Goal: Task Accomplishment & Management: Manage account settings

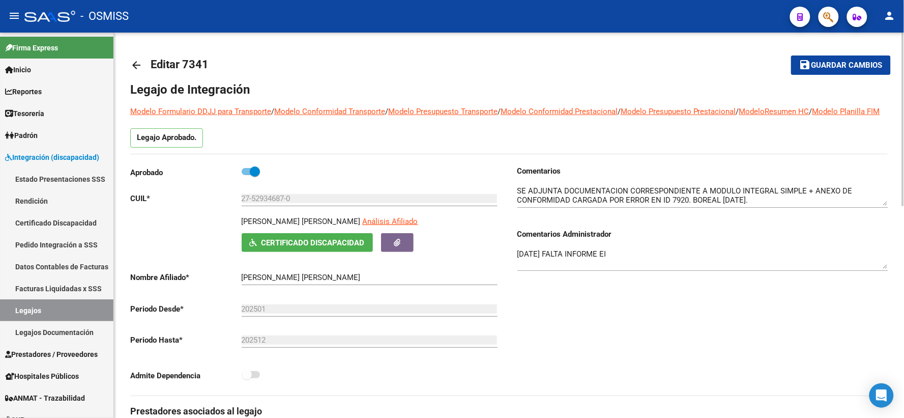
drag, startPoint x: 855, startPoint y: 68, endPoint x: 676, endPoint y: 66, distance: 179.1
click at [848, 67] on span "Guardar cambios" at bounding box center [847, 65] width 71 height 9
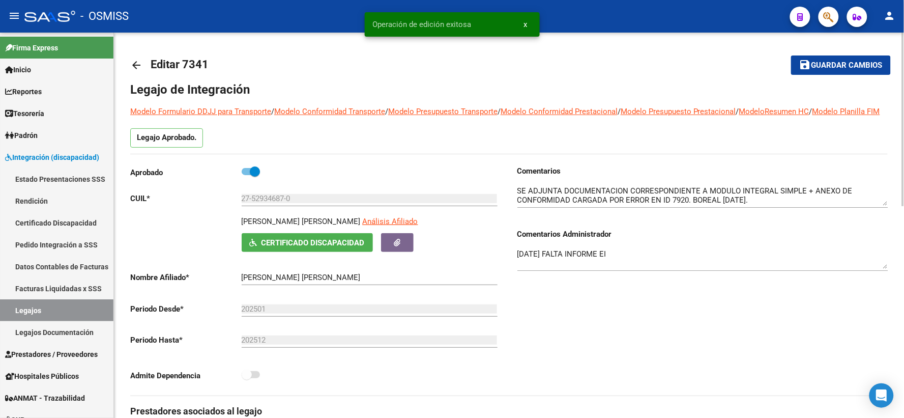
click at [131, 65] on mat-icon "arrow_back" at bounding box center [136, 65] width 12 height 12
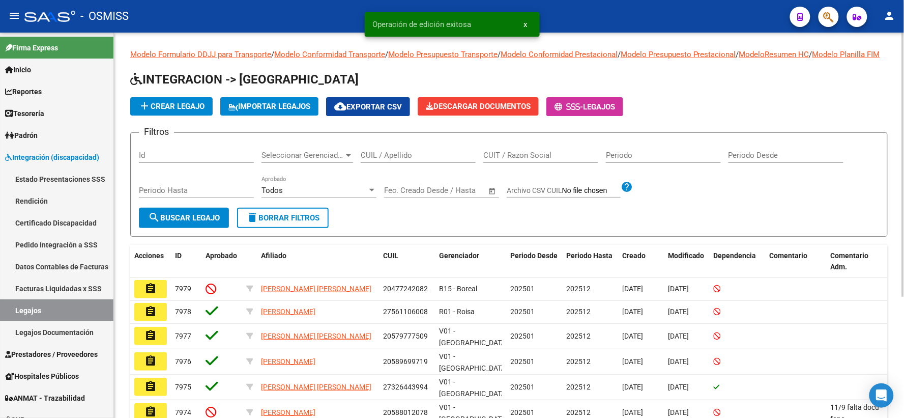
click at [434, 160] on input "CUIL / Apellido" at bounding box center [418, 155] width 115 height 9
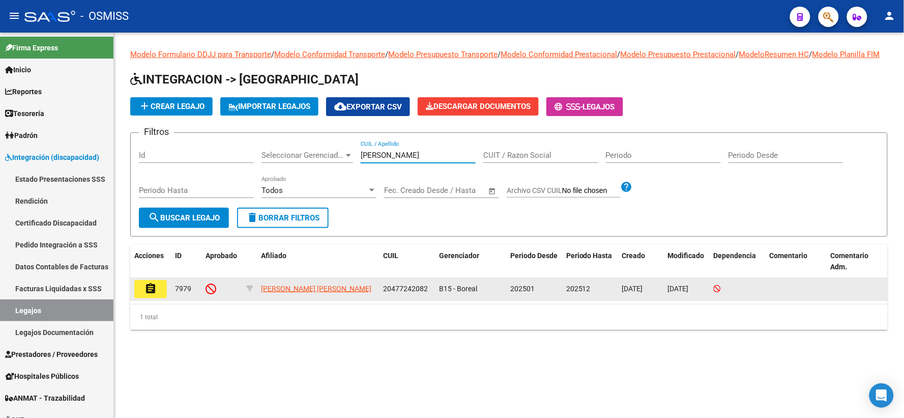
type input "JOFRE DOMINGUEZ"
click at [149, 295] on mat-icon "assignment" at bounding box center [151, 288] width 12 height 12
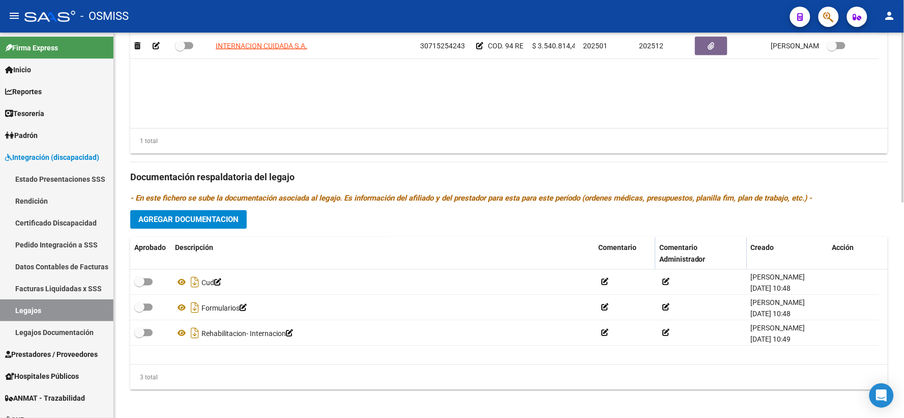
scroll to position [489, 0]
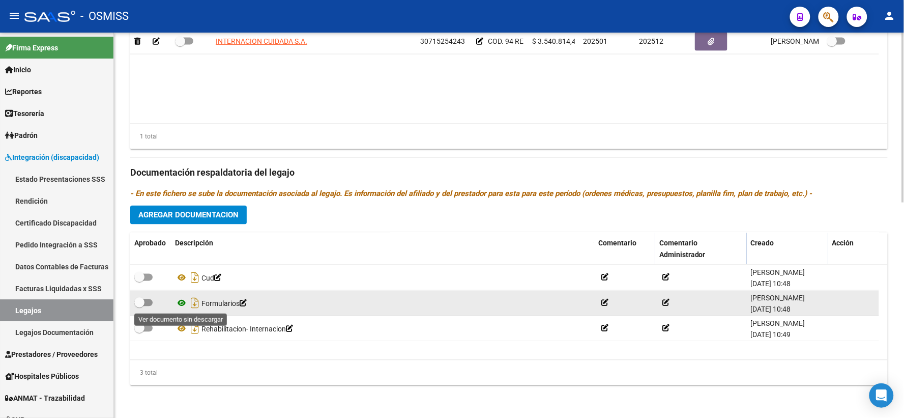
click at [177, 302] on icon at bounding box center [181, 303] width 13 height 12
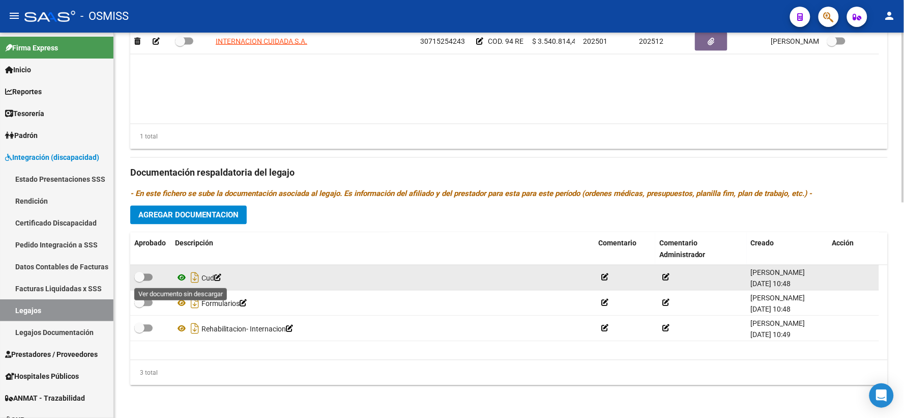
click at [180, 277] on icon at bounding box center [181, 278] width 13 height 12
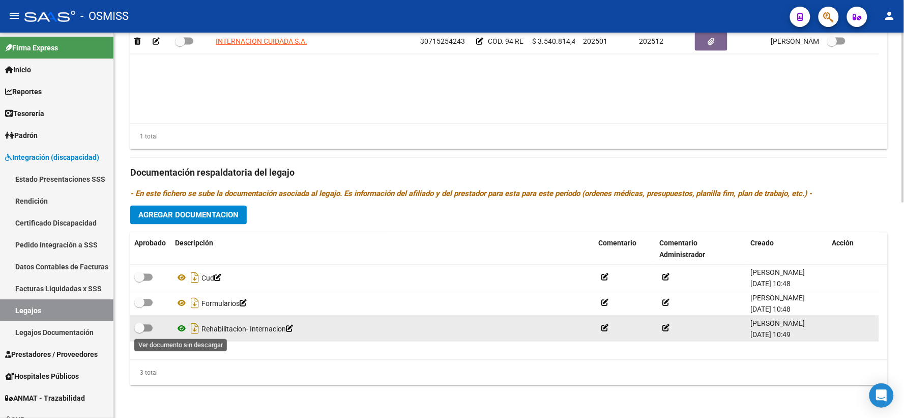
click at [179, 329] on icon at bounding box center [181, 329] width 13 height 12
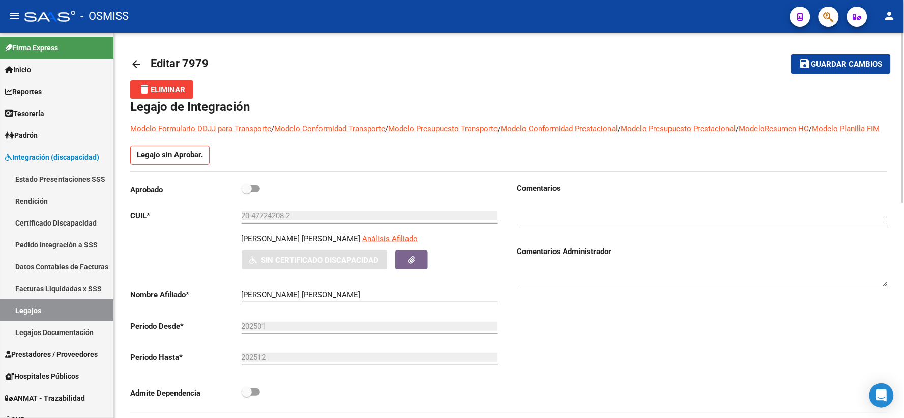
scroll to position [0, 0]
click at [552, 287] on textarea at bounding box center [703, 277] width 371 height 20
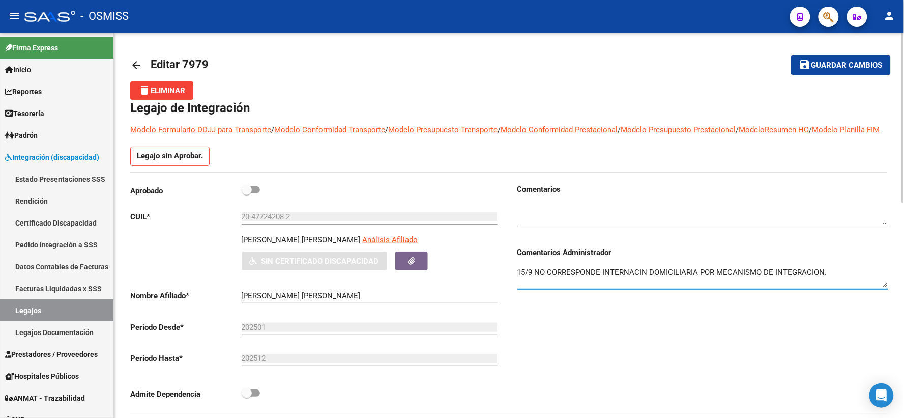
click at [642, 281] on textarea "15/9 NO CORRESPONDE INTERNACIN DOMICILIARIA POR MECANISMO DE INTEGRACION." at bounding box center [703, 277] width 371 height 20
type textarea "15/9 NO CORRESPONDE INTERNACION DOMICILIARIA POR MECANISMO DE INTEGRACION."
click at [835, 67] on span "Guardar cambios" at bounding box center [847, 65] width 71 height 9
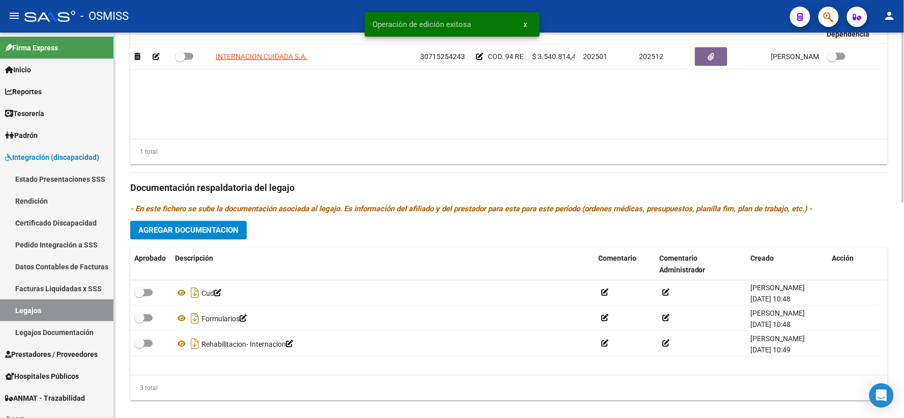
scroll to position [489, 0]
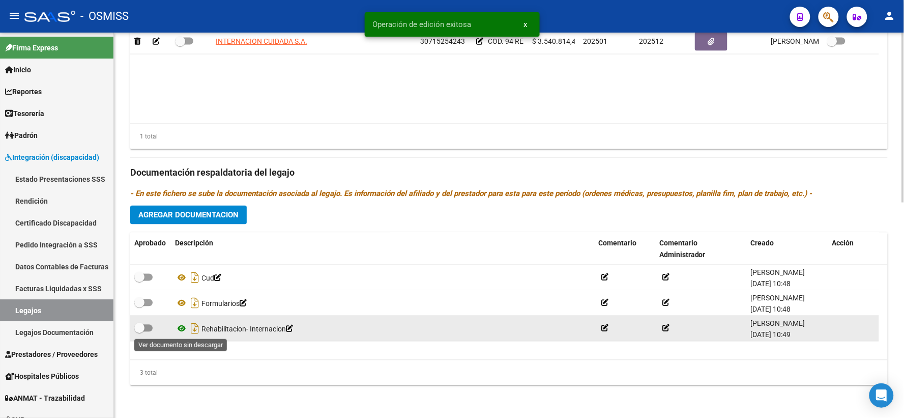
click at [184, 326] on icon at bounding box center [181, 329] width 13 height 12
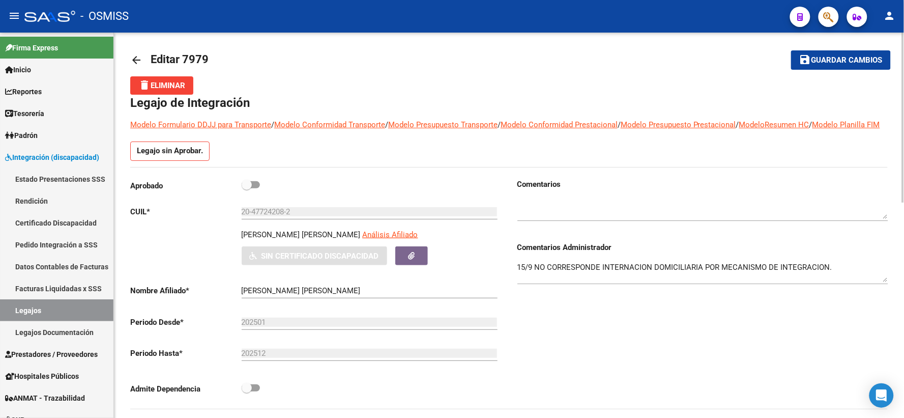
scroll to position [0, 0]
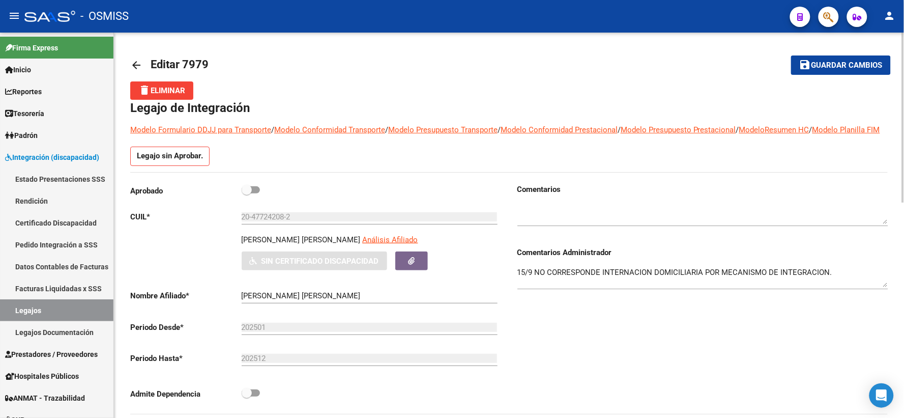
drag, startPoint x: 843, startPoint y: 66, endPoint x: 293, endPoint y: 64, distance: 550.6
click at [826, 66] on span "Guardar cambios" at bounding box center [847, 65] width 71 height 9
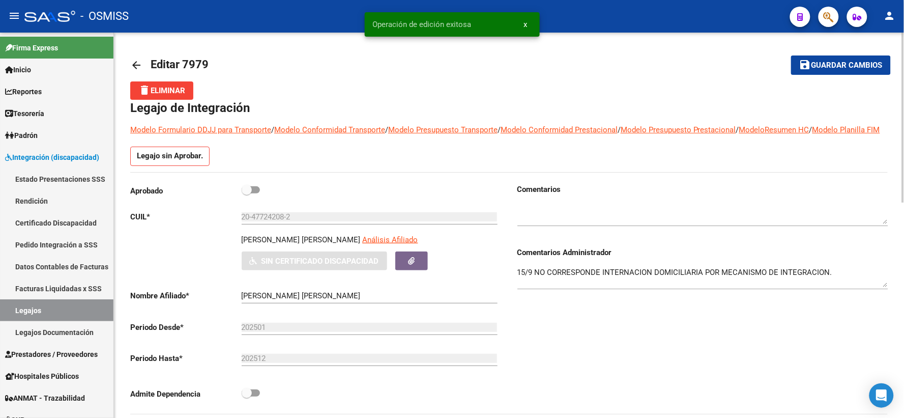
click at [136, 64] on mat-icon "arrow_back" at bounding box center [136, 65] width 12 height 12
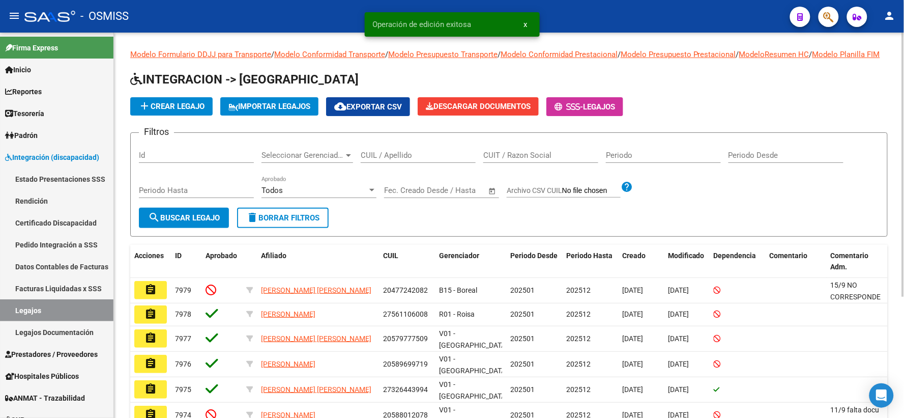
click at [375, 194] on div at bounding box center [371, 190] width 9 height 8
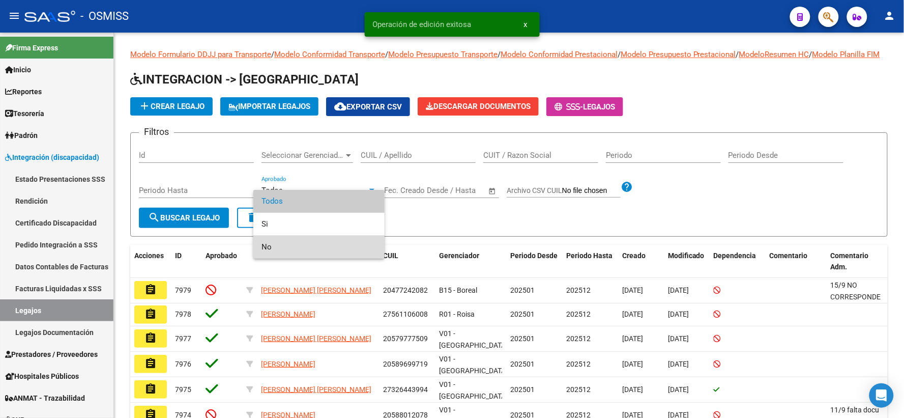
click at [291, 246] on span "No" at bounding box center [319, 247] width 115 height 23
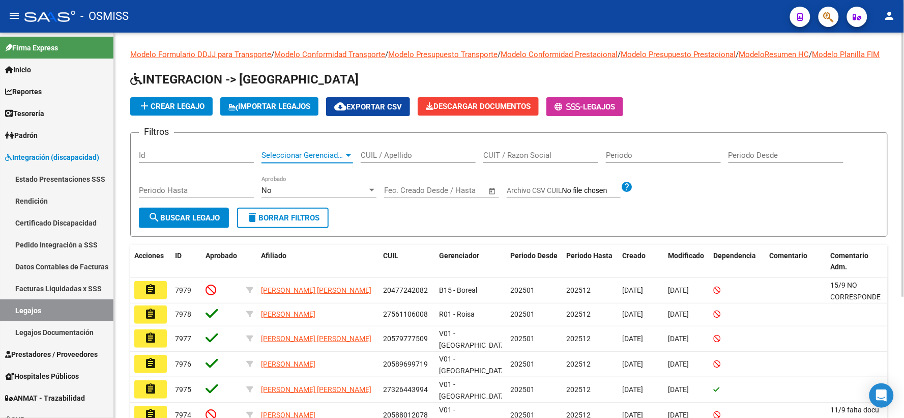
click at [347, 157] on div at bounding box center [348, 155] width 5 height 3
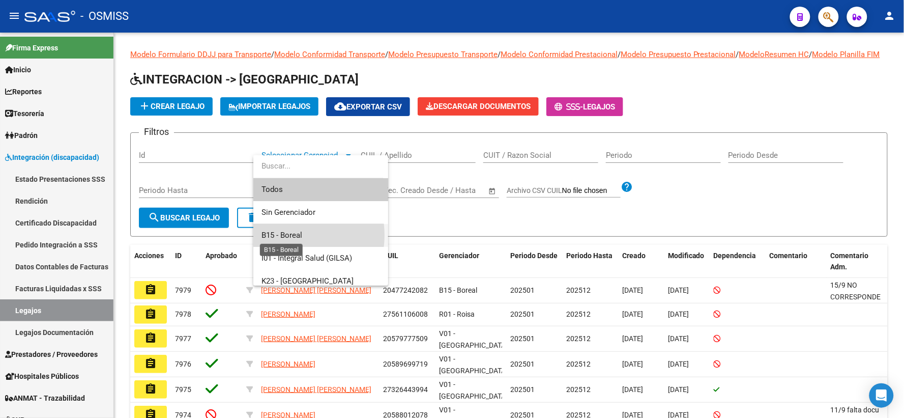
click at [288, 235] on span "B15 - Boreal" at bounding box center [282, 235] width 41 height 9
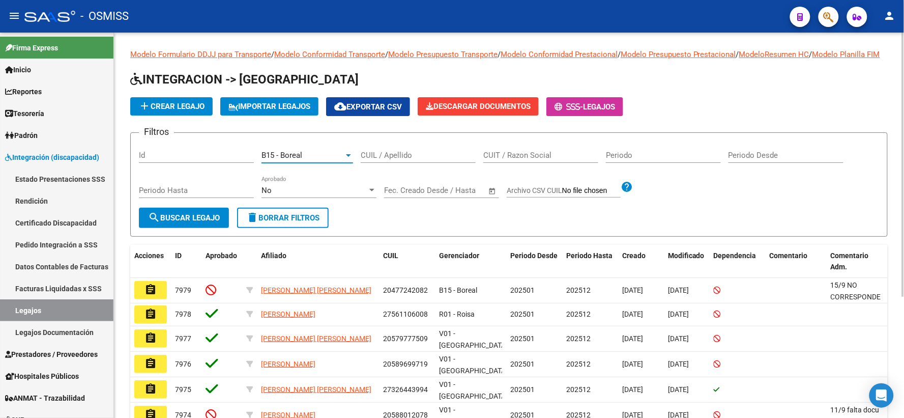
click at [187, 223] on button "search Buscar Legajo" at bounding box center [184, 218] width 90 height 20
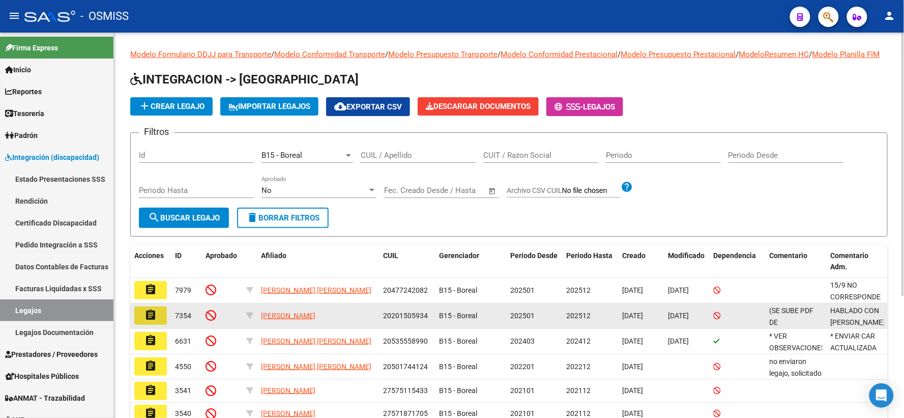
click at [153, 321] on mat-icon "assignment" at bounding box center [151, 315] width 12 height 12
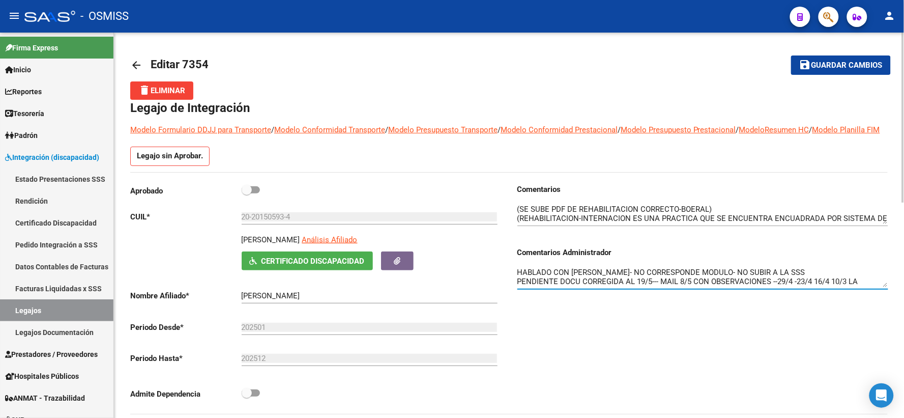
drag, startPoint x: 886, startPoint y: 298, endPoint x: 886, endPoint y: 321, distance: 22.9
click at [886, 321] on div "Comentarios Comentarios Administrador HABLADO CON GRISELDA- NO CORRESPONDE MODU…" at bounding box center [698, 299] width 379 height 230
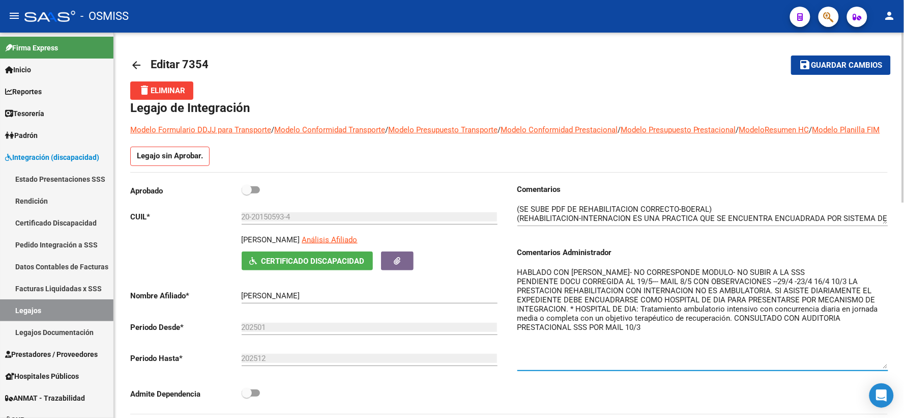
drag, startPoint x: 885, startPoint y: 294, endPoint x: 877, endPoint y: 376, distance: 81.9
click at [877, 368] on textarea "HABLADO CON GRISELDA- NO CORRESPONDE MODULO- NO SUBIR A LA SSS PENDIENTE DOCU C…" at bounding box center [703, 318] width 371 height 102
click at [763, 354] on textarea "HABLADO CON GRISELDA- NO CORRESPONDE MODULO- NO SUBIR A LA SSS PENDIENTE DOCU C…" at bounding box center [703, 318] width 371 height 102
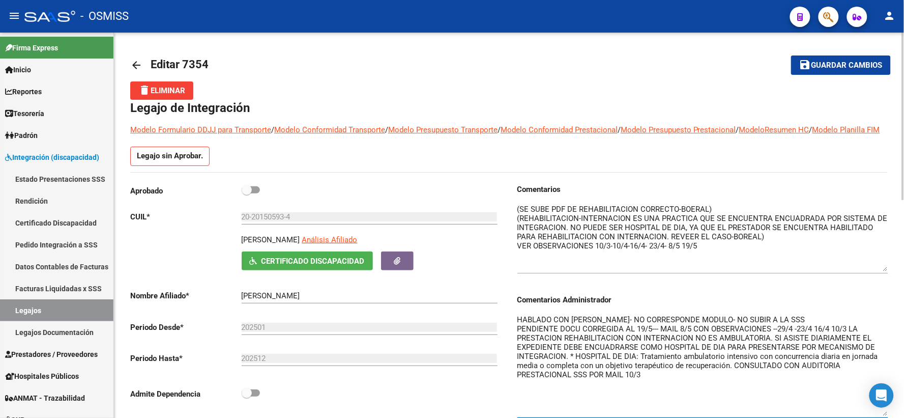
drag, startPoint x: 884, startPoint y: 233, endPoint x: 884, endPoint y: 281, distance: 47.8
click at [884, 271] on textarea at bounding box center [703, 238] width 371 height 68
click at [822, 63] on span "Guardar cambios" at bounding box center [847, 65] width 71 height 9
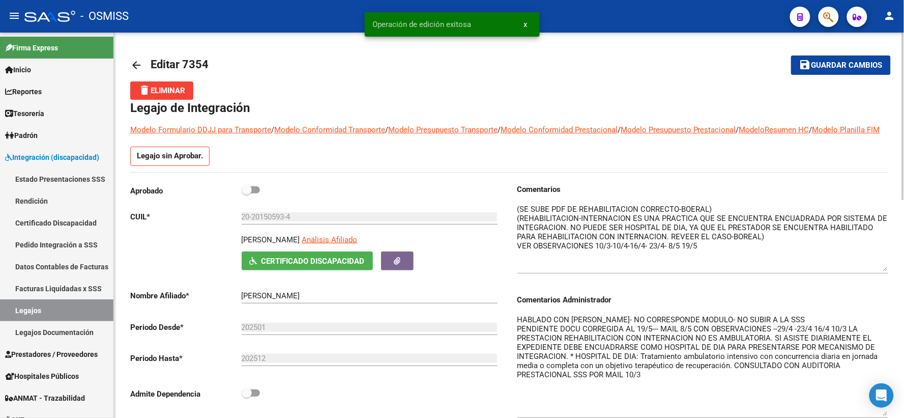
click at [135, 60] on mat-icon "arrow_back" at bounding box center [136, 65] width 12 height 12
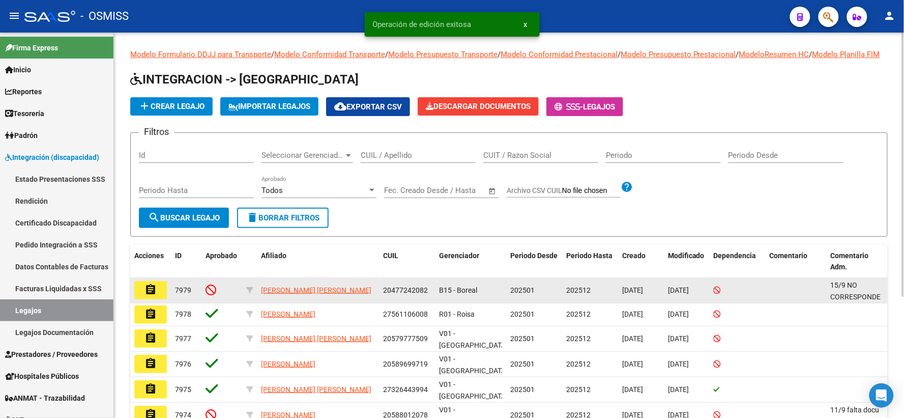
click at [151, 296] on mat-icon "assignment" at bounding box center [151, 289] width 12 height 12
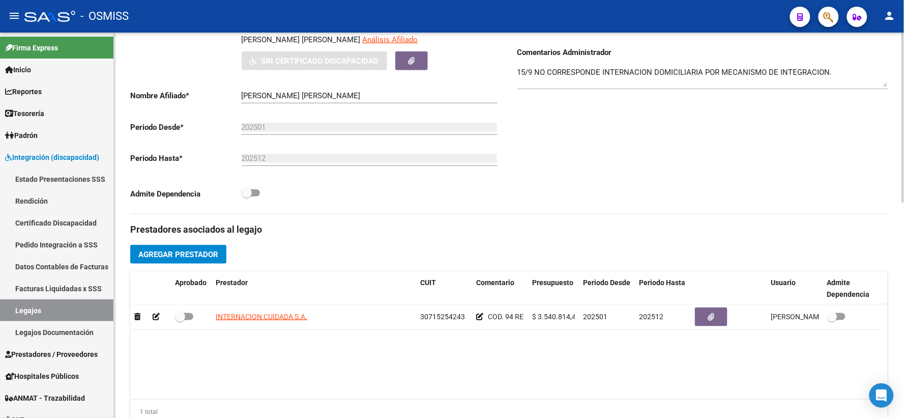
scroll to position [226, 0]
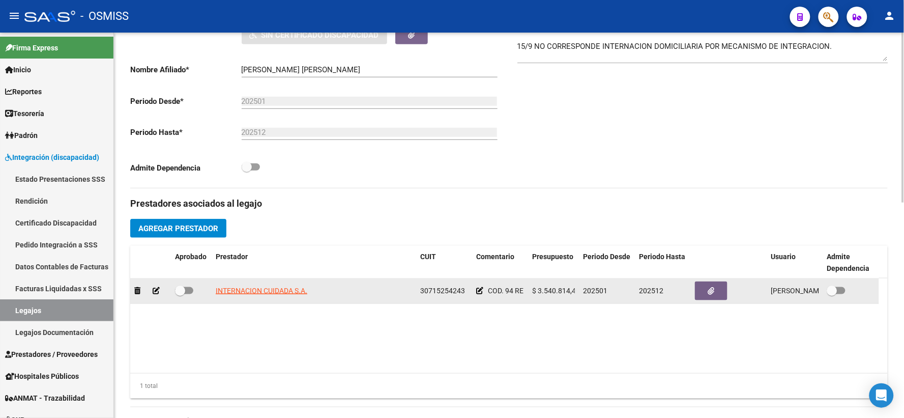
click at [443, 295] on span "30715254243" at bounding box center [442, 290] width 45 height 8
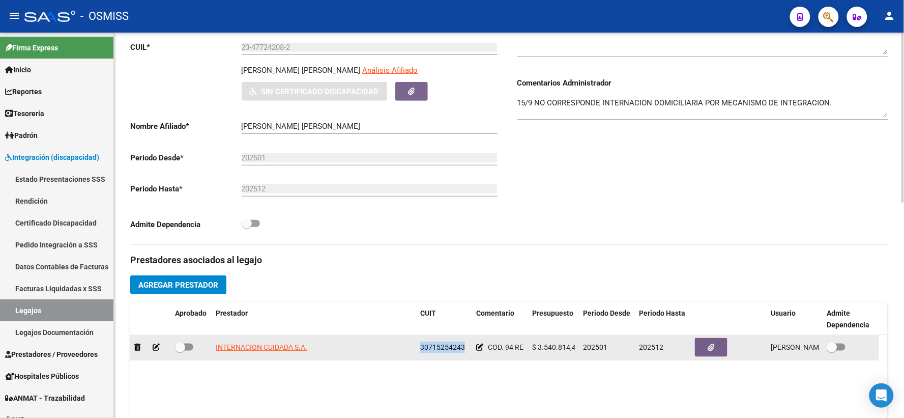
copy span "30715254243"
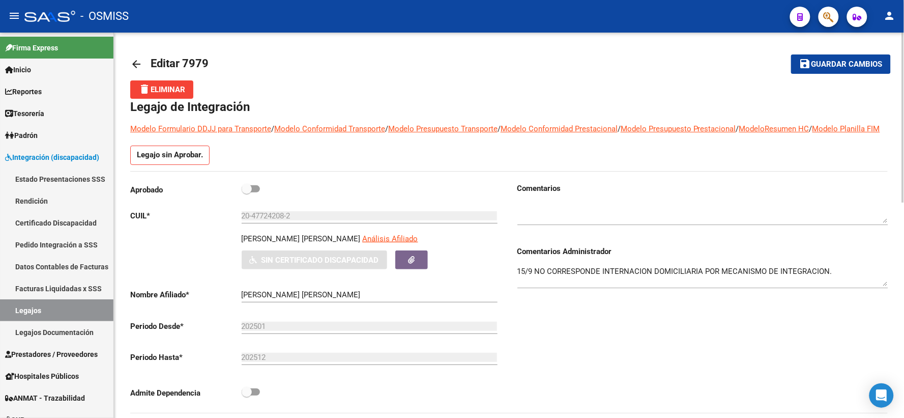
scroll to position [0, 0]
click at [831, 63] on span "Guardar cambios" at bounding box center [847, 65] width 71 height 9
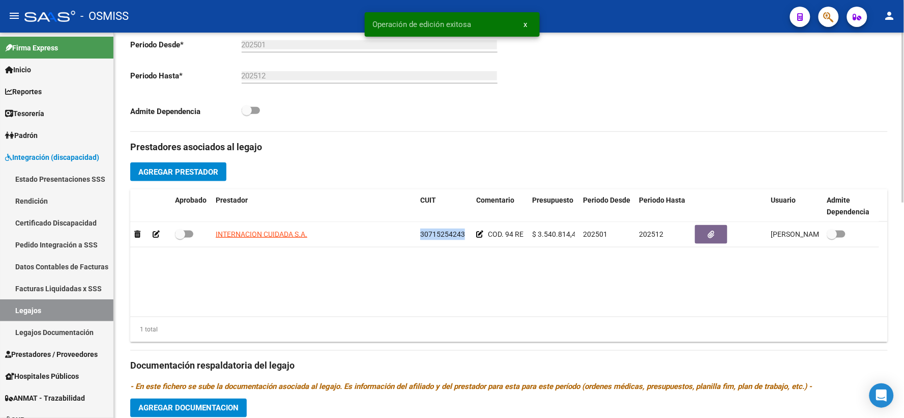
scroll to position [489, 0]
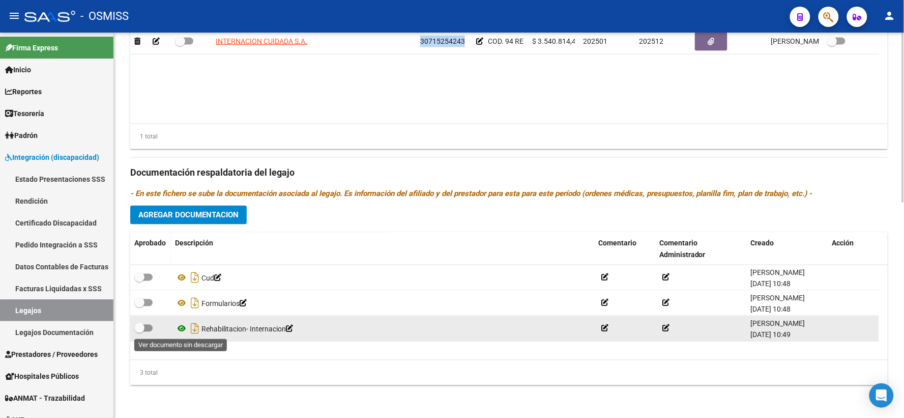
click at [181, 328] on icon at bounding box center [181, 329] width 13 height 12
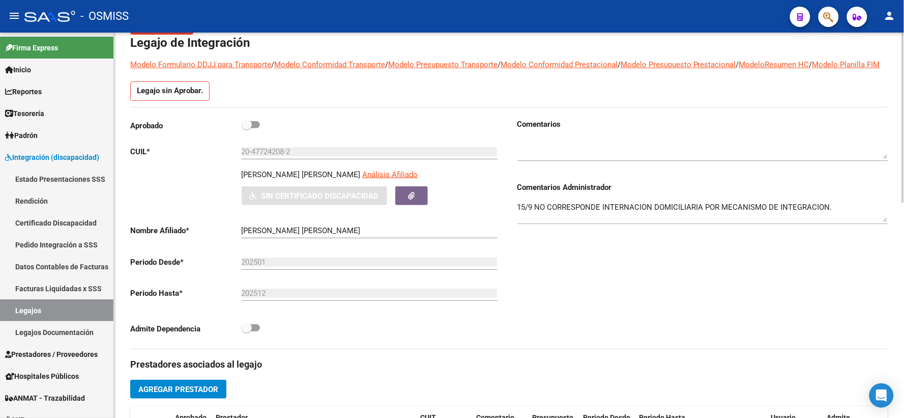
scroll to position [0, 0]
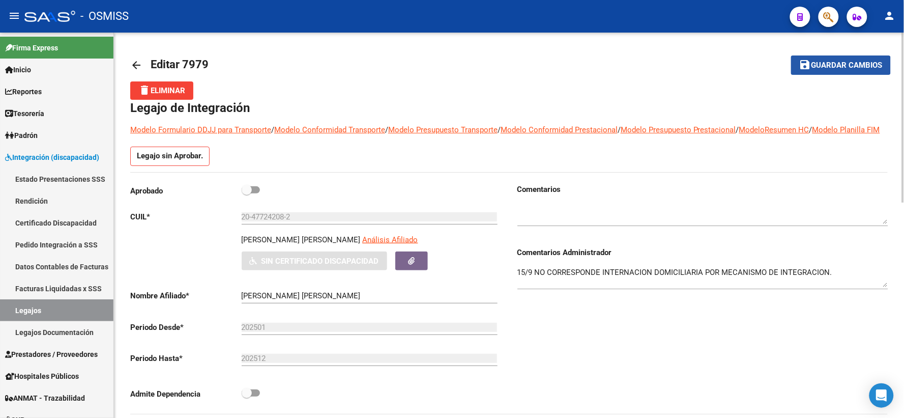
click at [828, 70] on button "save Guardar cambios" at bounding box center [841, 64] width 100 height 19
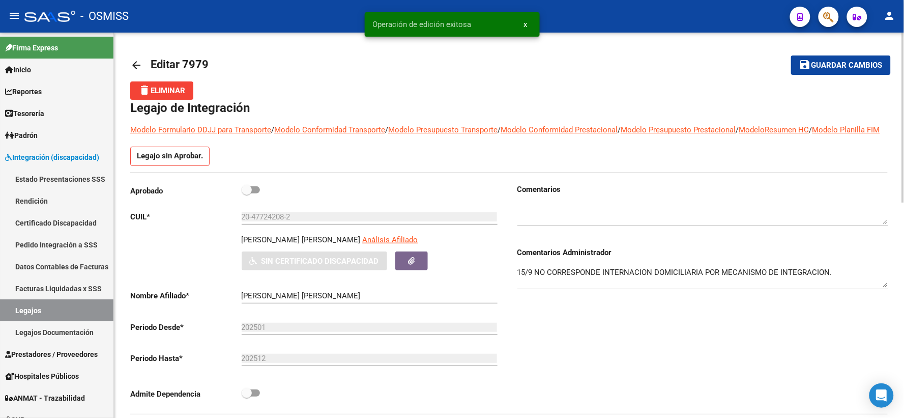
click at [136, 62] on mat-icon "arrow_back" at bounding box center [136, 65] width 12 height 12
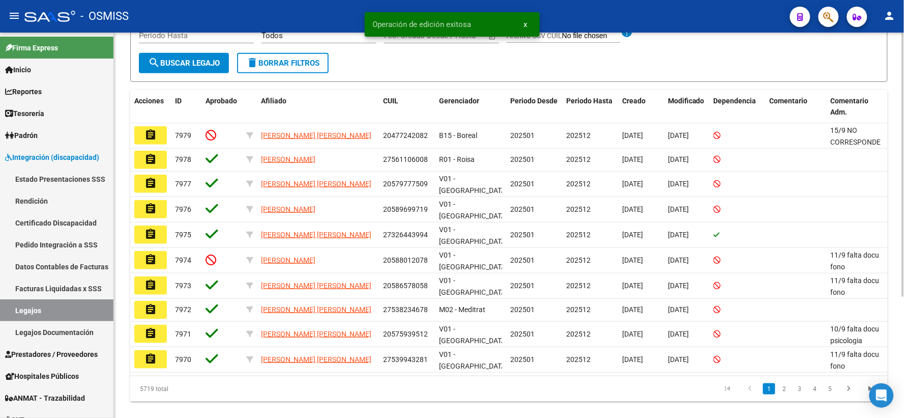
scroll to position [169, 0]
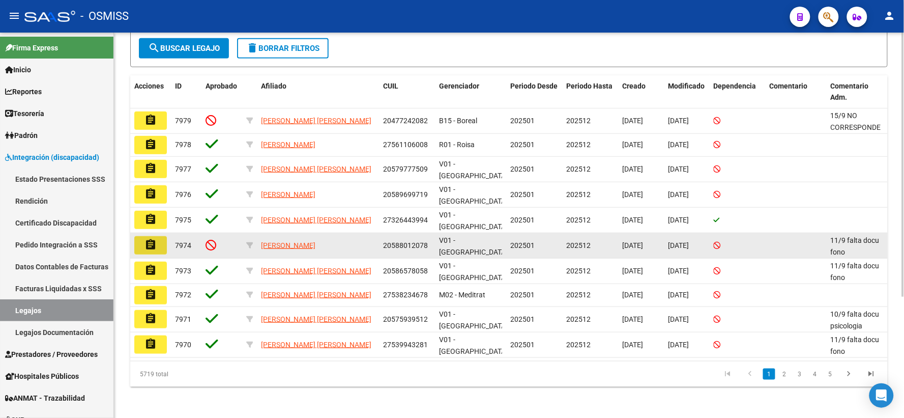
click at [147, 251] on mat-icon "assignment" at bounding box center [151, 245] width 12 height 12
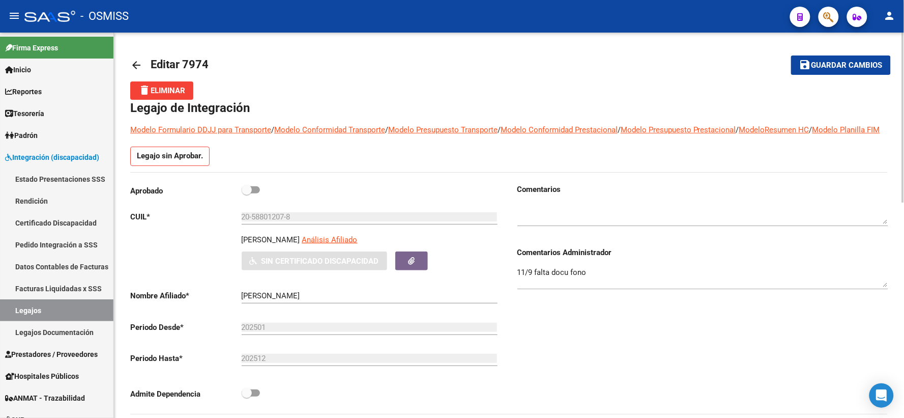
click at [134, 67] on mat-icon "arrow_back" at bounding box center [136, 65] width 12 height 12
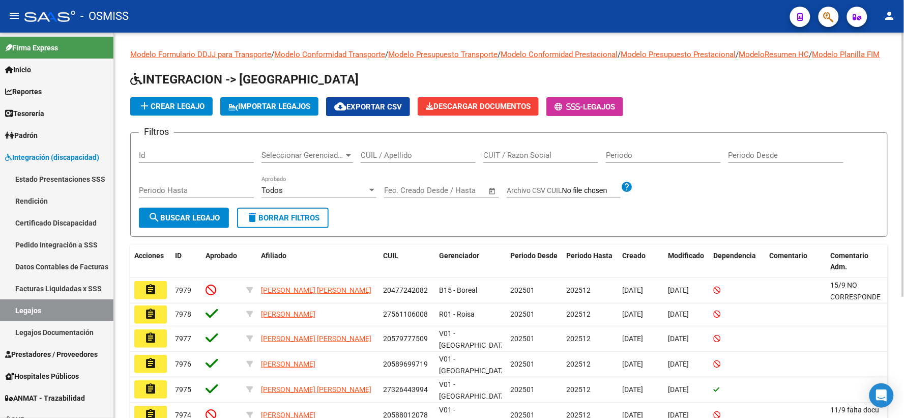
click at [649, 160] on input "Periodo" at bounding box center [663, 155] width 115 height 9
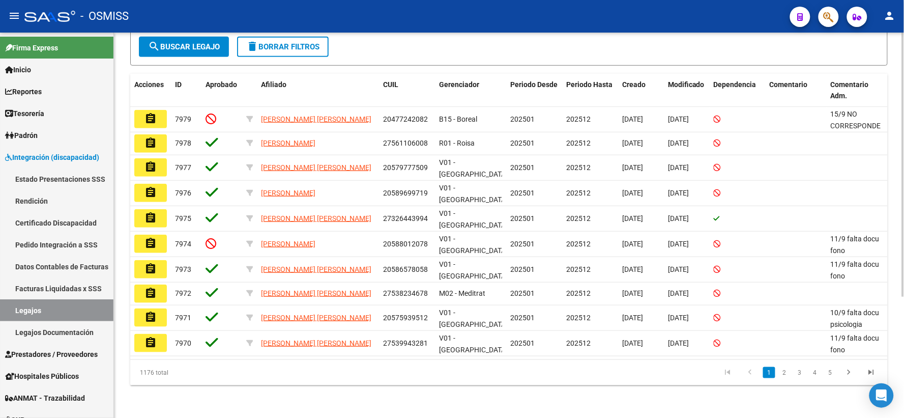
scroll to position [177, 0]
type input "202508"
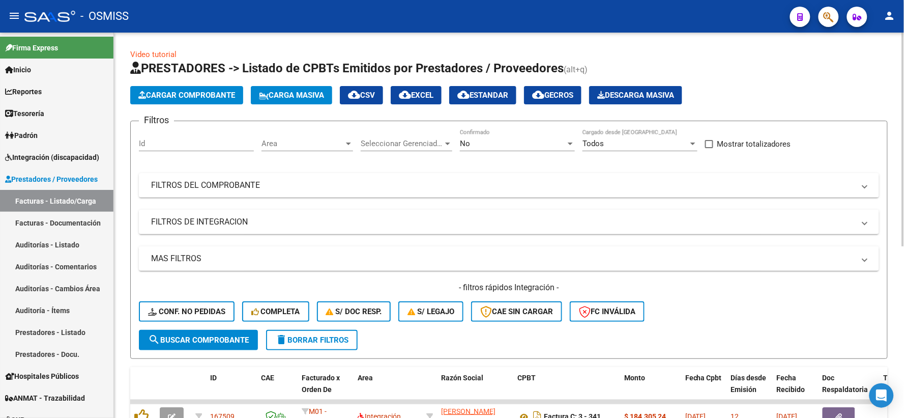
click at [571, 142] on div at bounding box center [570, 143] width 5 height 3
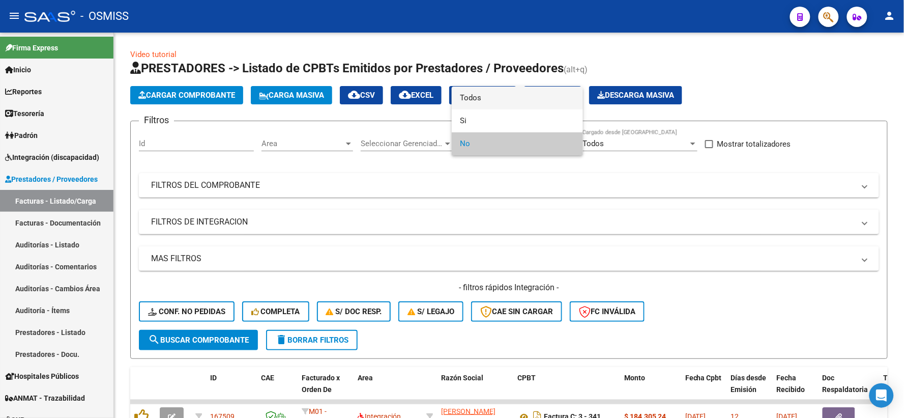
click at [490, 100] on span "Todos" at bounding box center [517, 98] width 115 height 23
